Goal: Information Seeking & Learning: Learn about a topic

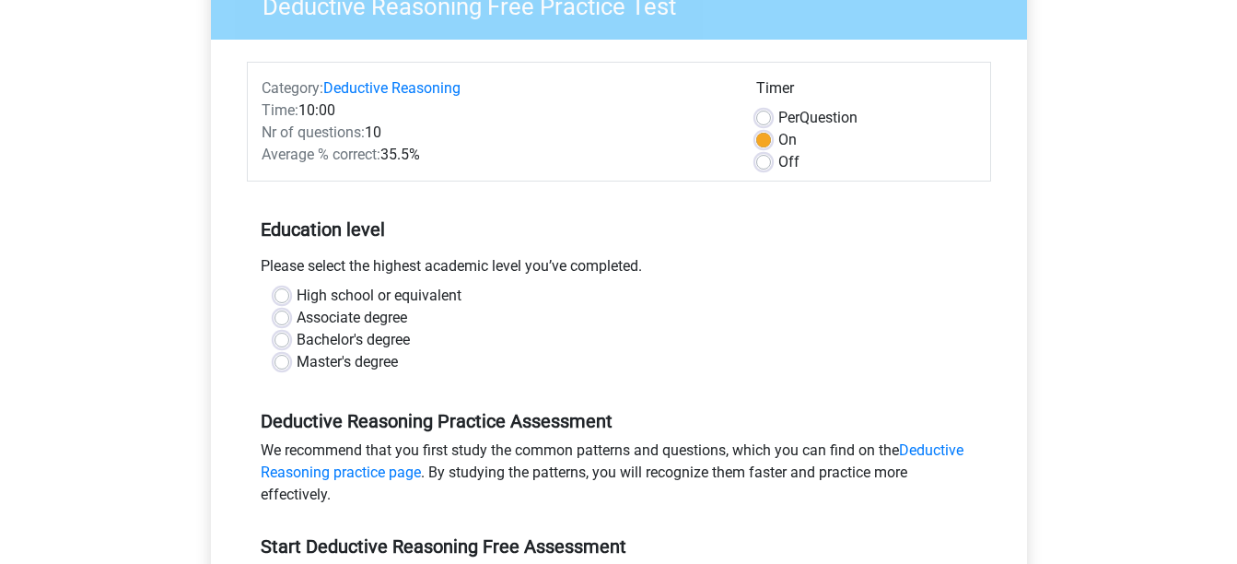
scroll to position [177, 0]
click at [297, 343] on label "Bachelor's degree" at bounding box center [353, 341] width 113 height 22
click at [286, 343] on input "Bachelor's degree" at bounding box center [282, 339] width 15 height 18
radio input "true"
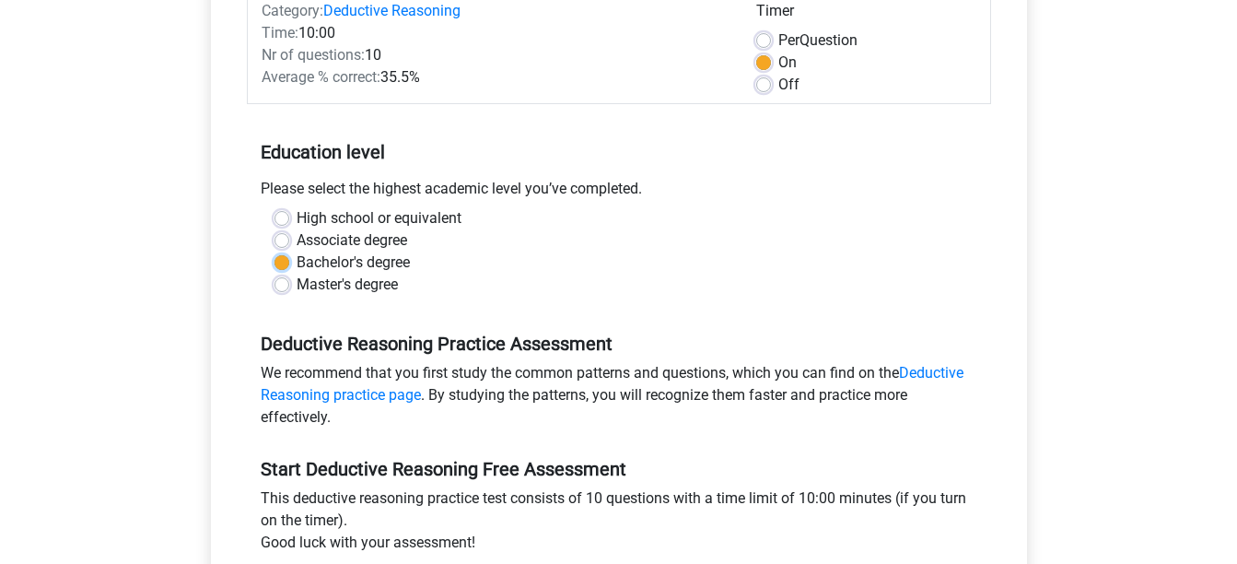
scroll to position [254, 0]
click at [766, 98] on div "Category: Deductive Reasoning Time: 10:00 Nr of questions: 10 Average % correct…" at bounding box center [619, 45] width 745 height 120
click at [779, 78] on label "Off" at bounding box center [789, 86] width 21 height 22
click at [761, 78] on input "Off" at bounding box center [763, 84] width 15 height 18
radio input "true"
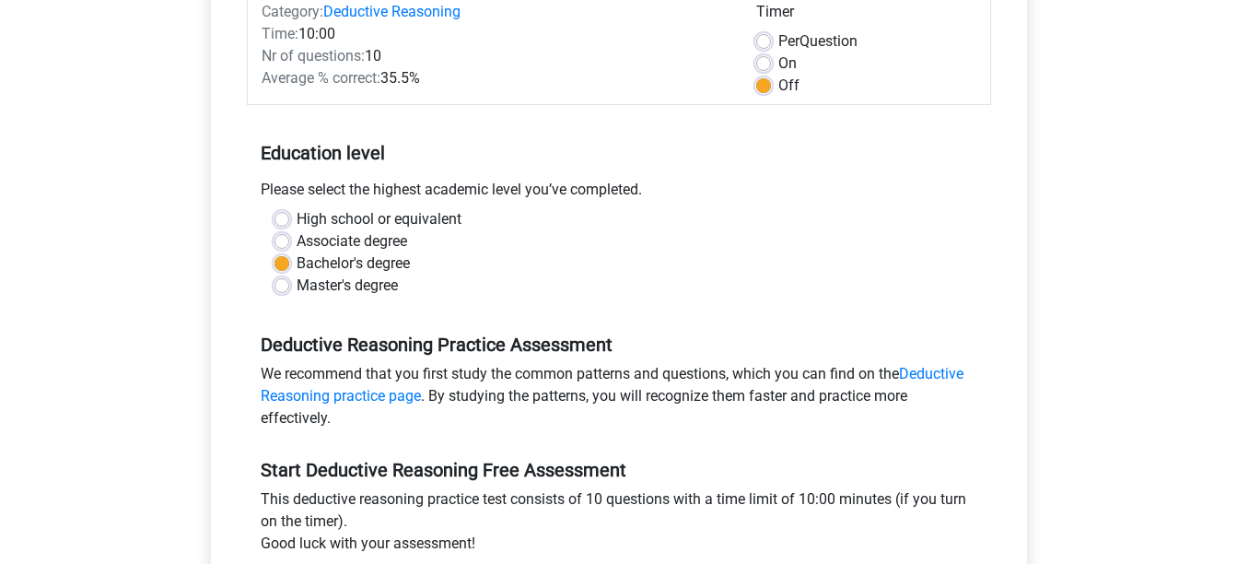
click at [779, 85] on label "Off" at bounding box center [789, 86] width 21 height 22
click at [765, 85] on input "Off" at bounding box center [763, 84] width 15 height 18
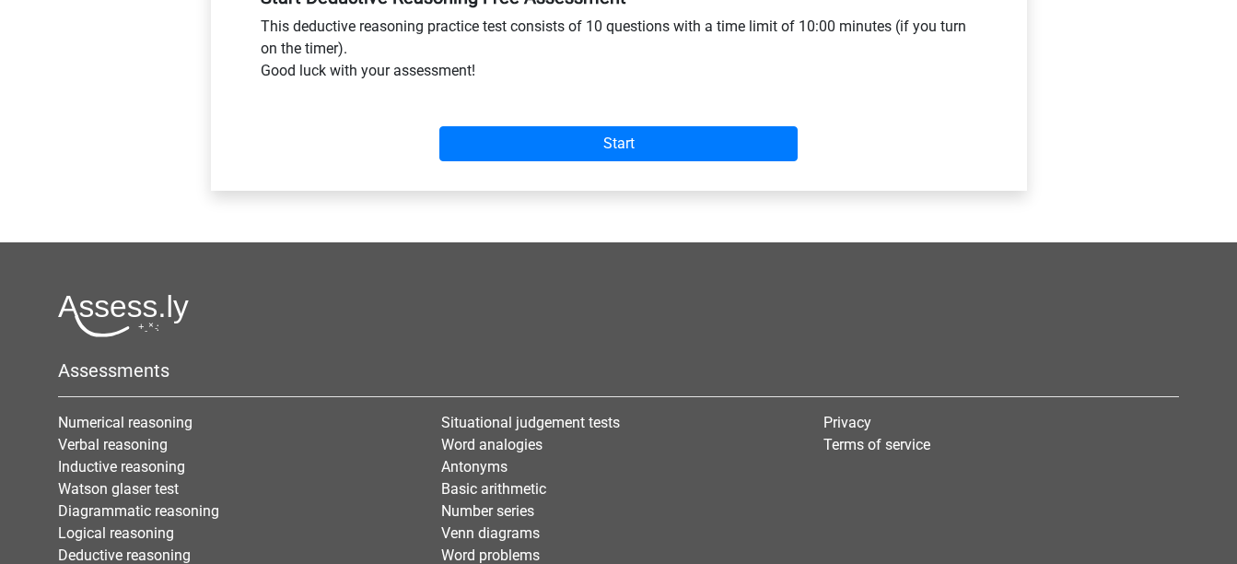
scroll to position [783, 0]
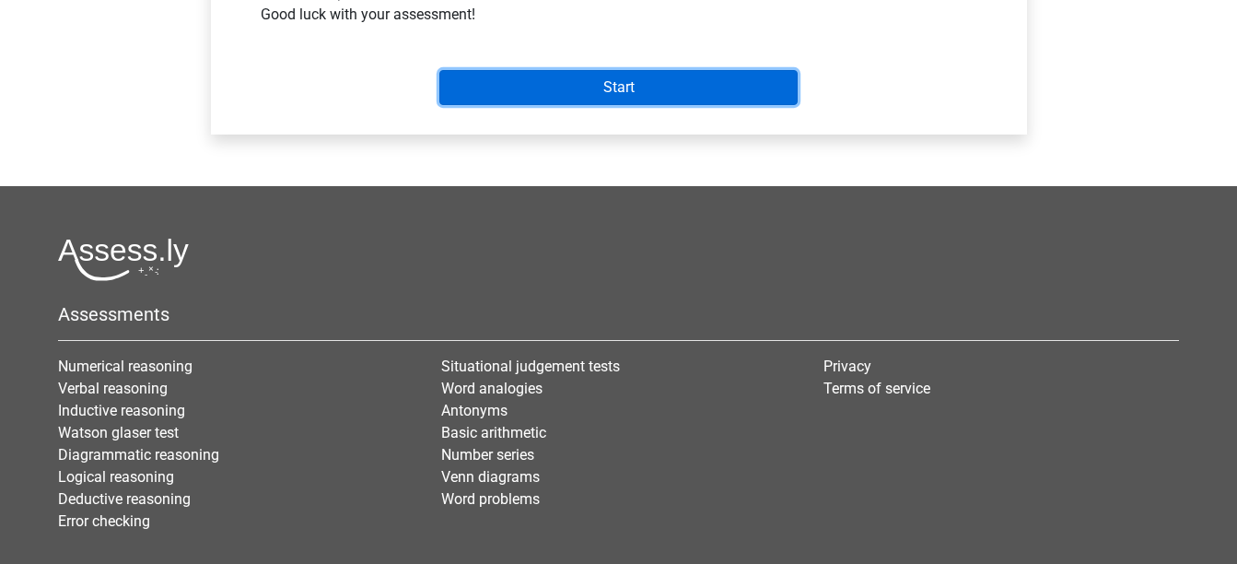
click at [640, 73] on input "Start" at bounding box center [619, 87] width 358 height 35
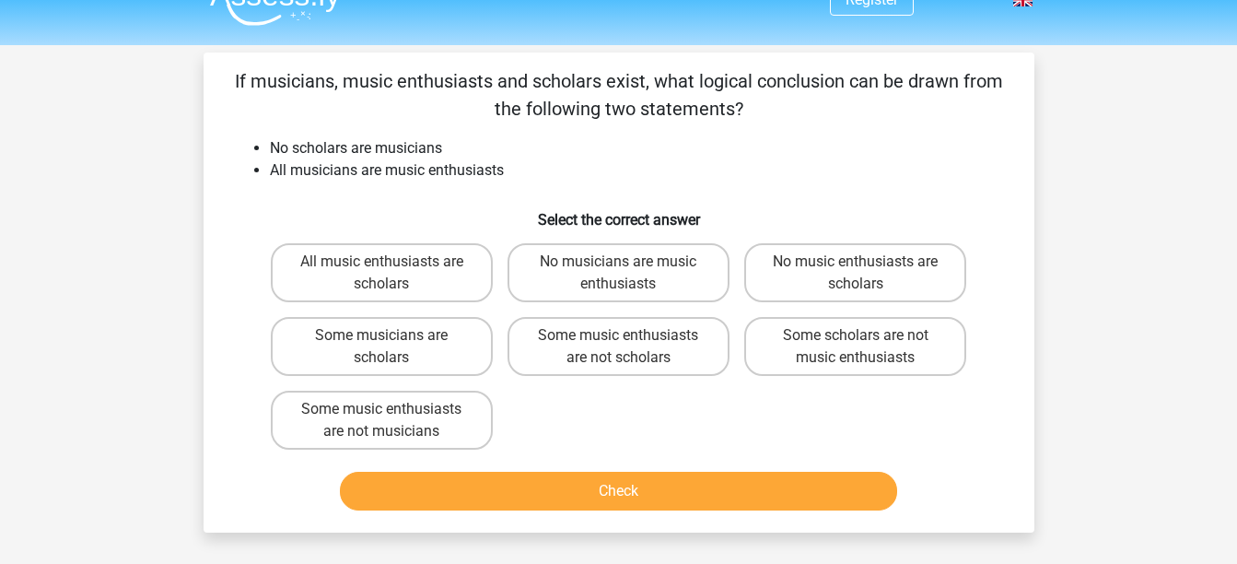
scroll to position [33, 0]
